Goal: Use online tool/utility: Utilize a website feature to perform a specific function

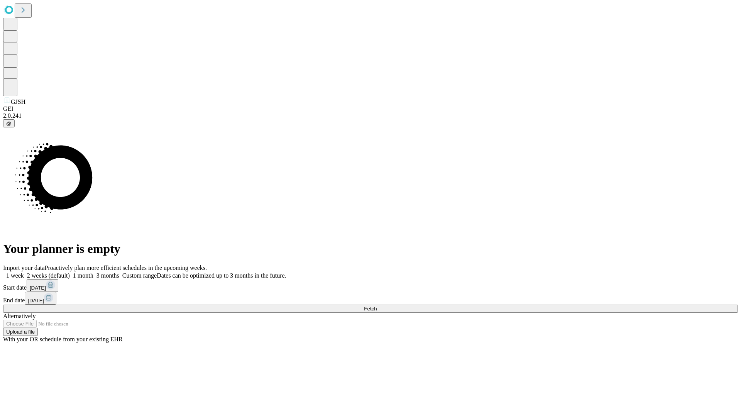
click at [377, 306] on span "Fetch" at bounding box center [370, 309] width 13 height 6
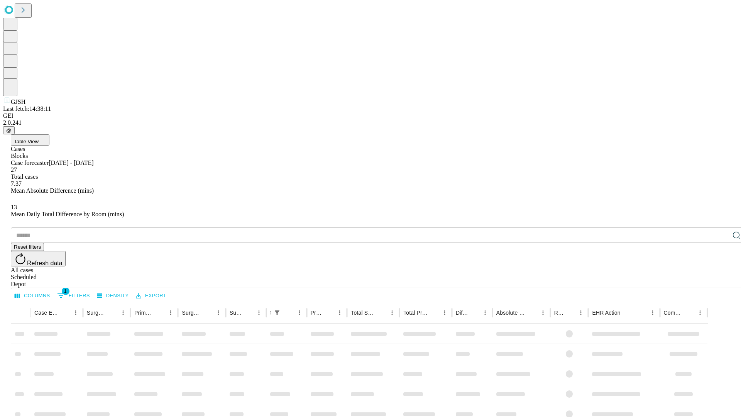
click at [39, 139] on span "Table View" at bounding box center [26, 142] width 25 height 6
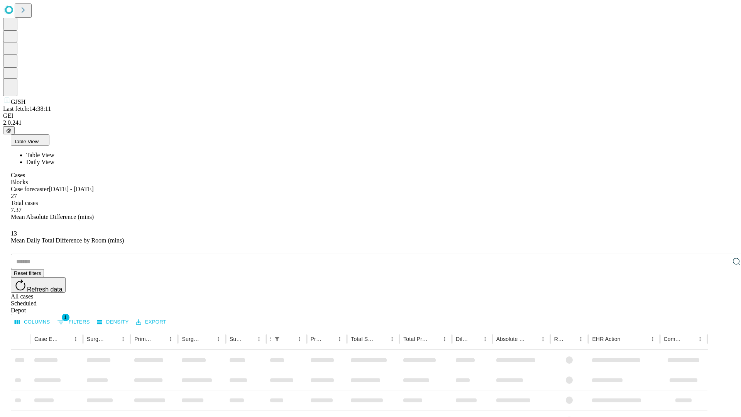
click at [54, 159] on span "Daily View" at bounding box center [40, 162] width 28 height 7
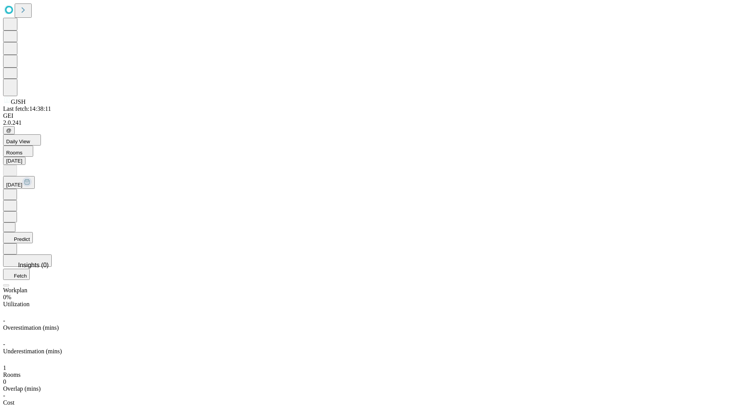
click at [33, 232] on button "Predict" at bounding box center [18, 237] width 30 height 11
